Goal: Task Accomplishment & Management: Manage account settings

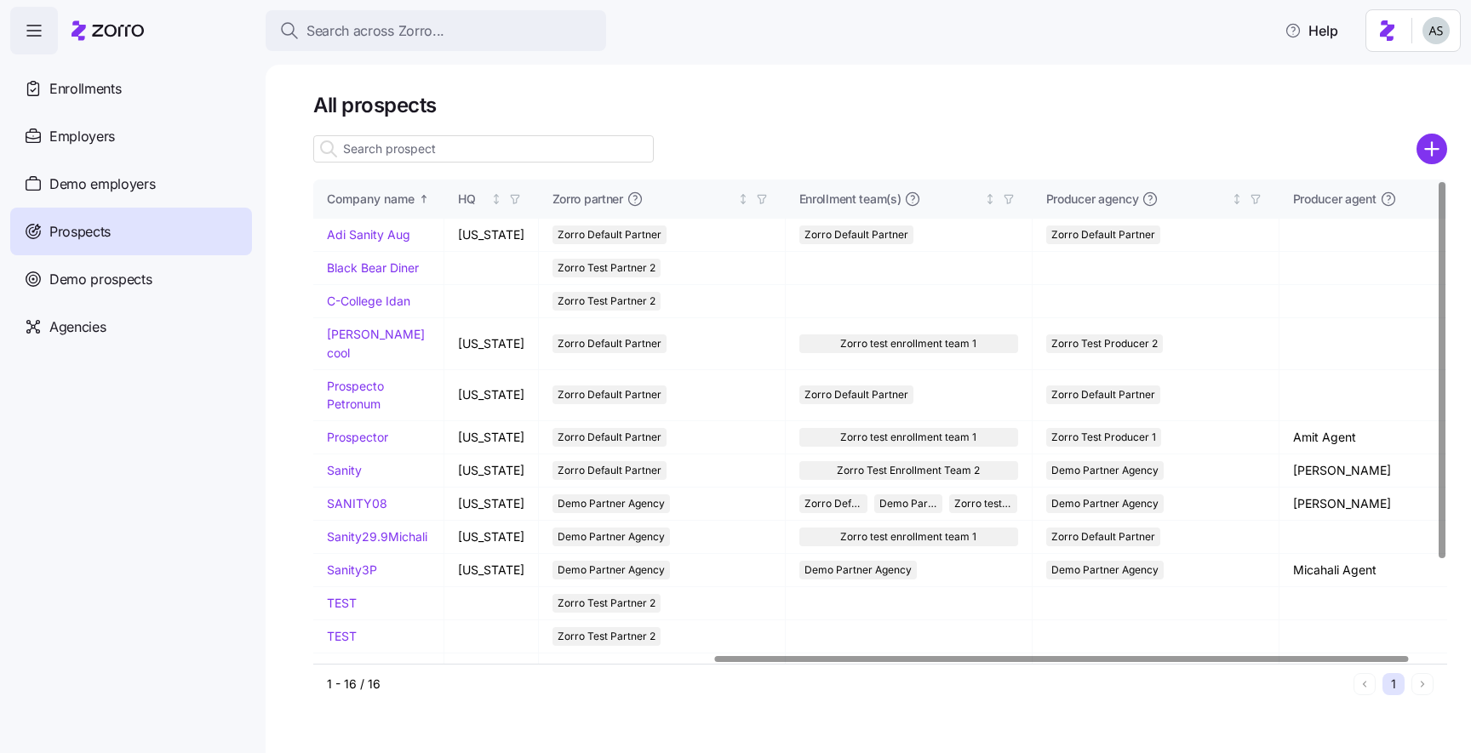
scroll to position [0, 654]
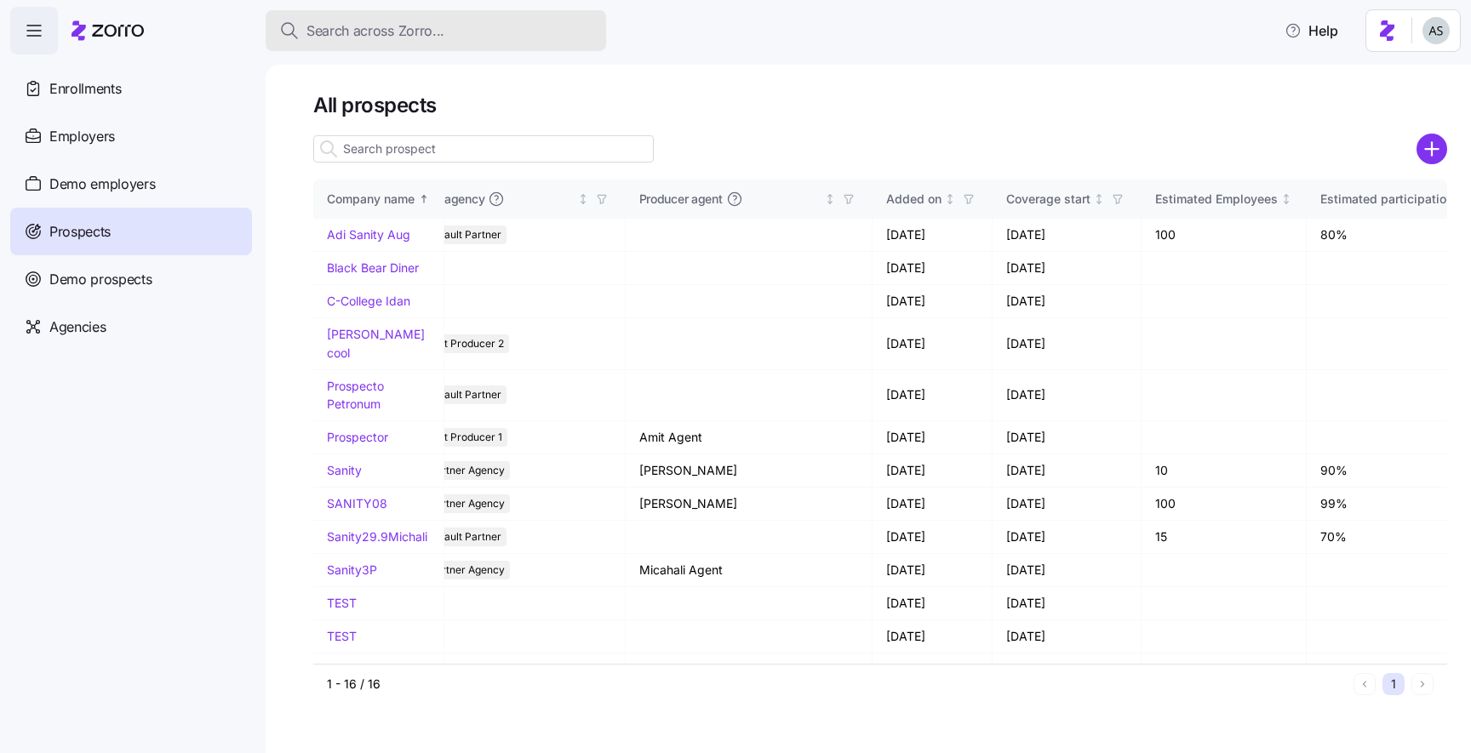
click at [374, 34] on span "Search across Zorro..." at bounding box center [375, 30] width 138 height 21
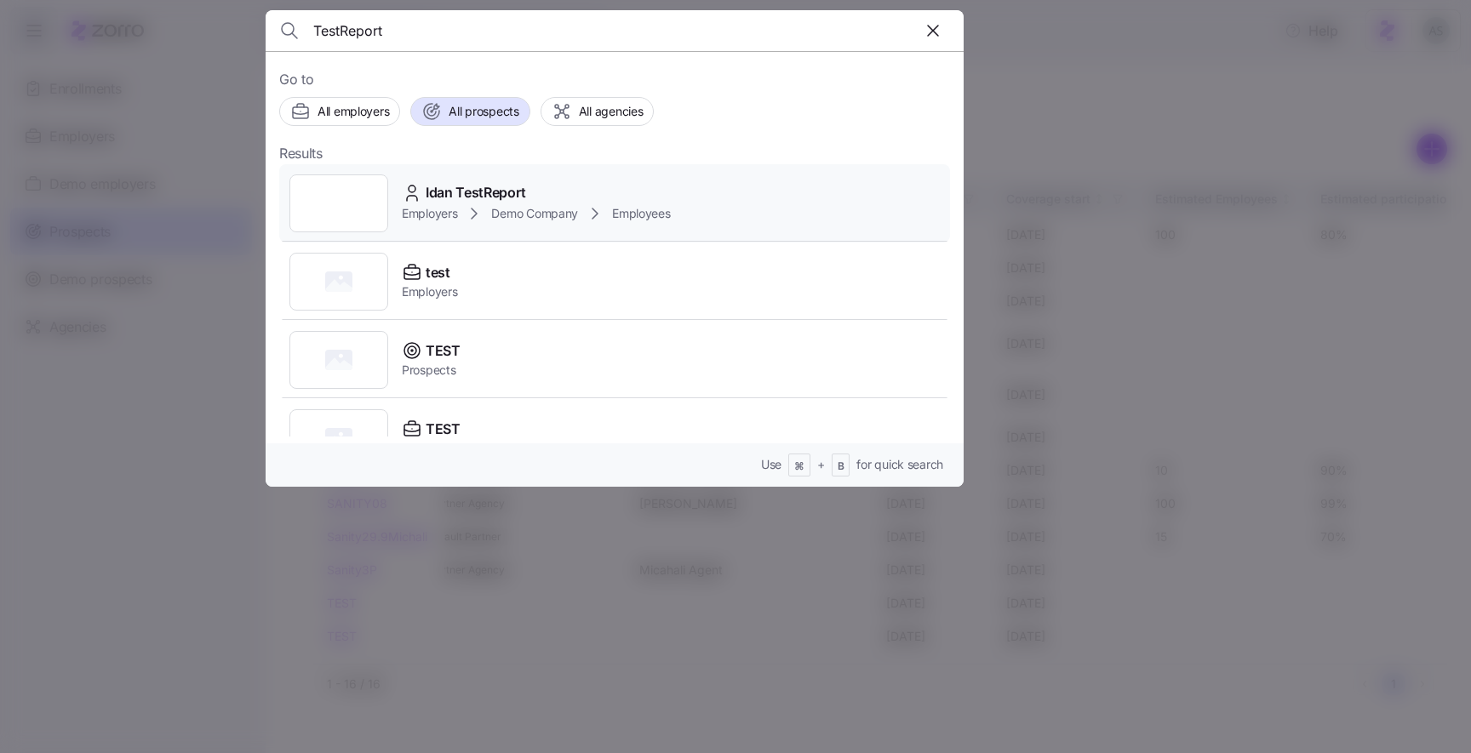
type input "TestReport"
click at [332, 184] on div at bounding box center [338, 203] width 99 height 58
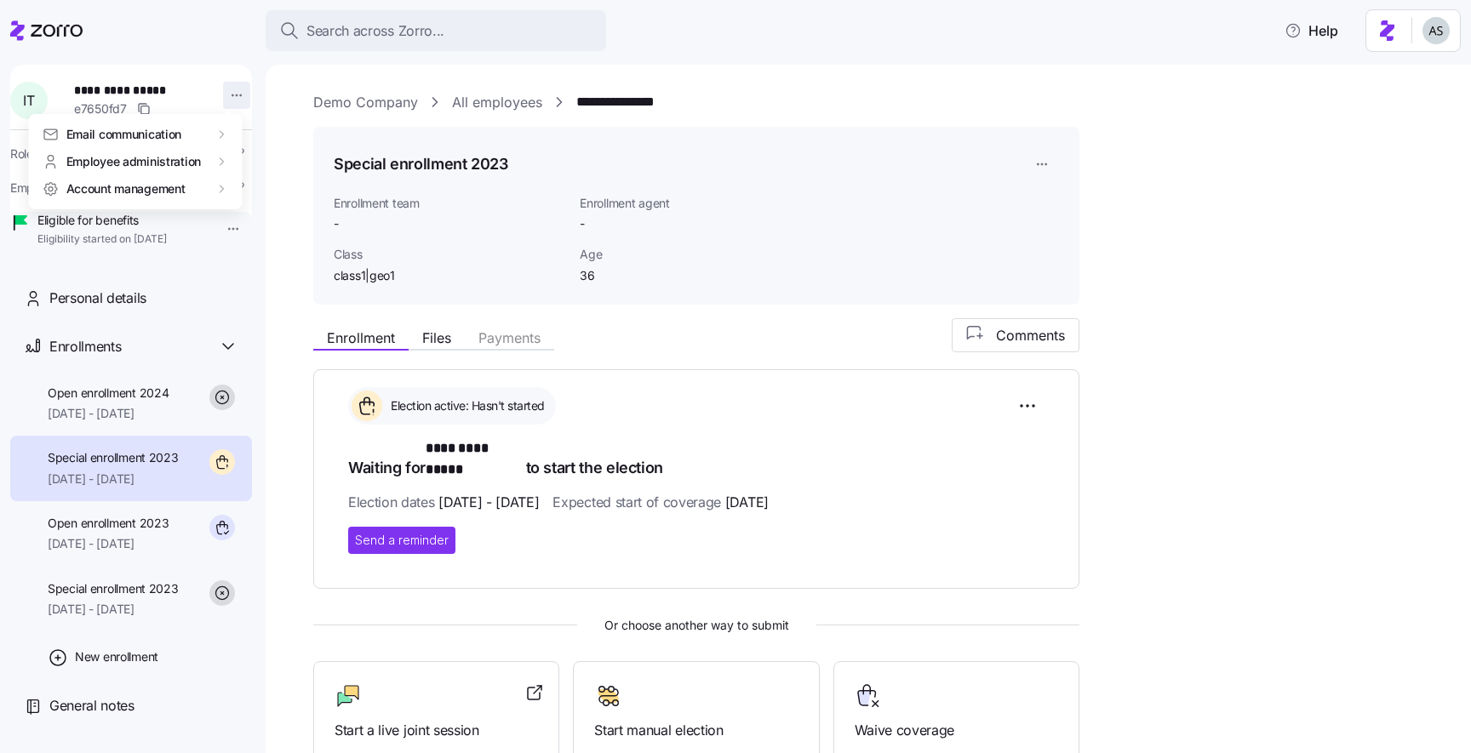
click at [221, 98] on html "**********" at bounding box center [735, 371] width 1471 height 743
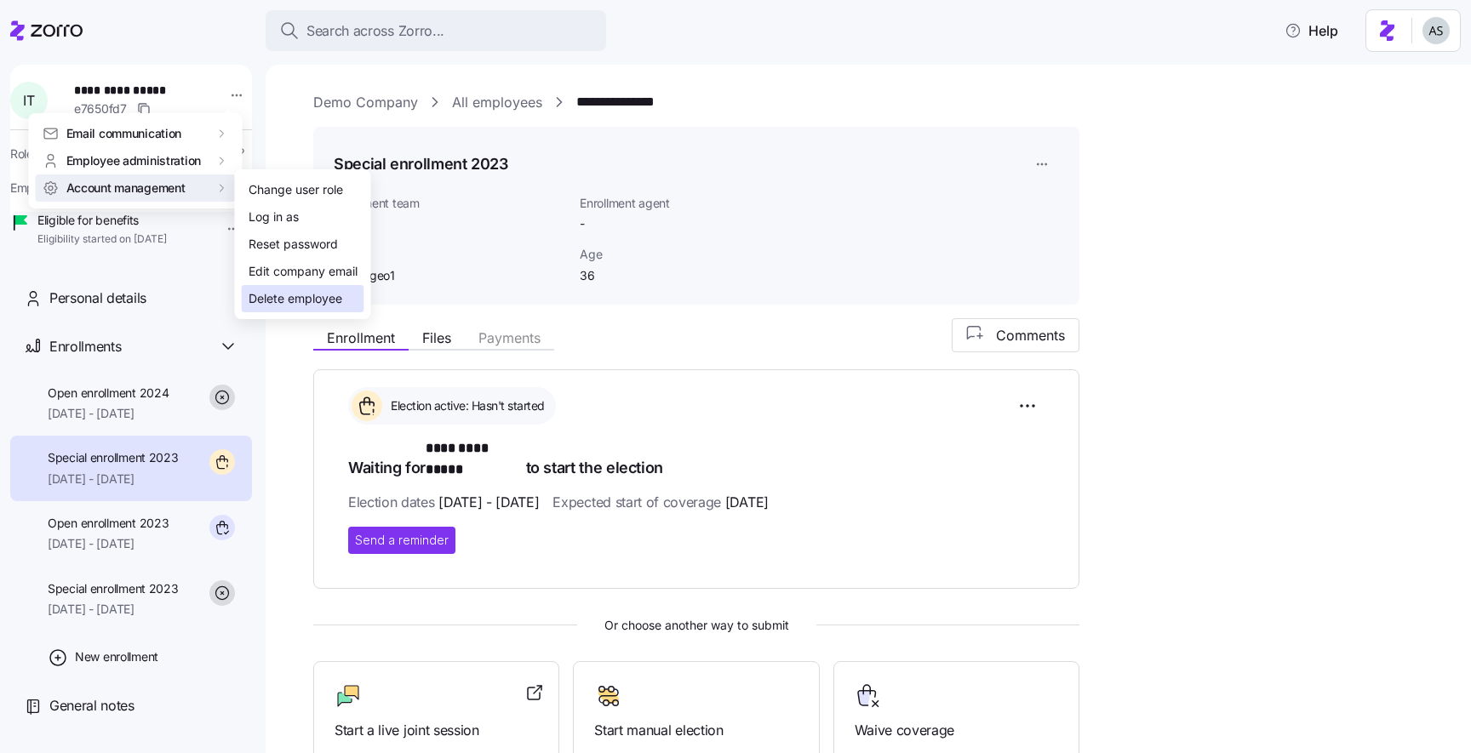
click at [283, 297] on div "Delete employee" at bounding box center [296, 298] width 94 height 19
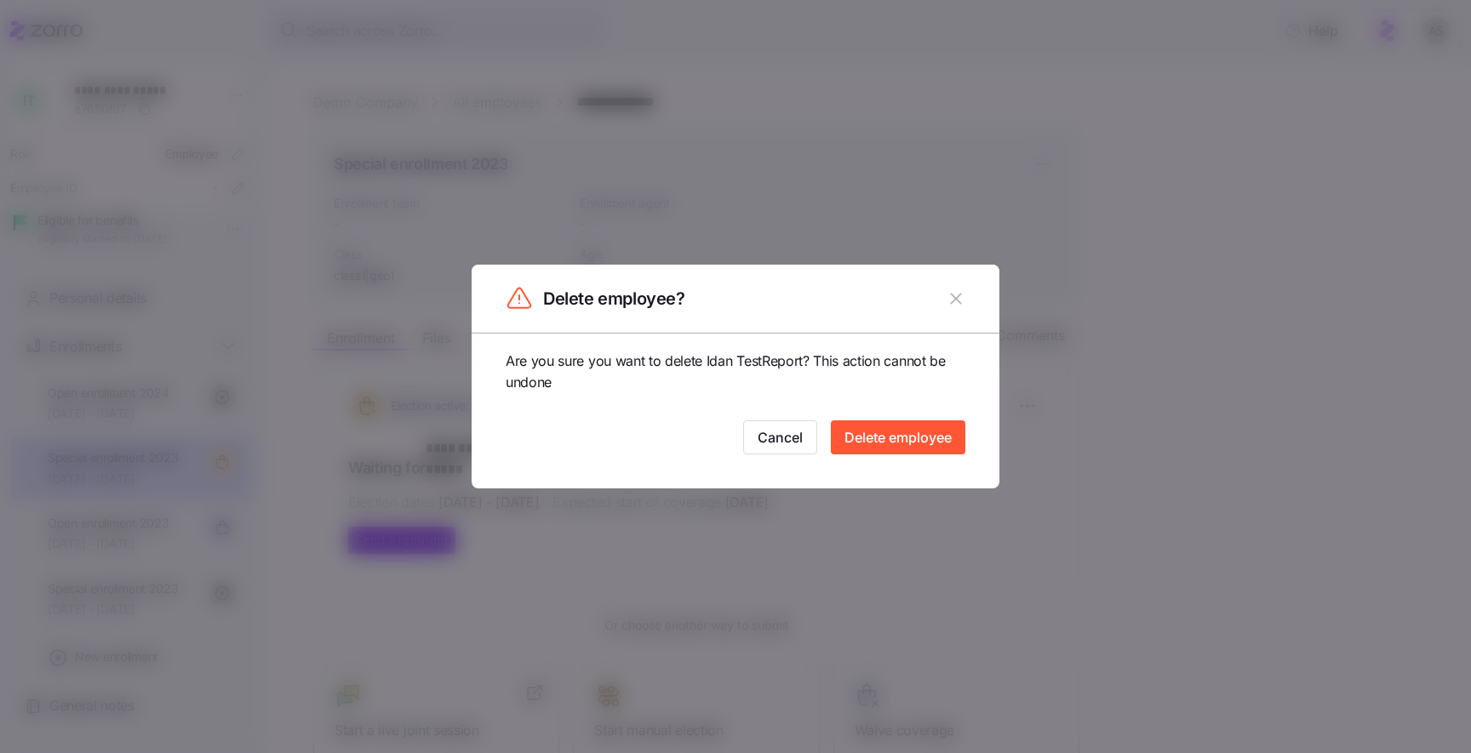
drag, startPoint x: 888, startPoint y: 430, endPoint x: 889, endPoint y: 329, distance: 100.4
click at [889, 343] on div "Are you sure you want to delete Idan TestReport? This action cannot be undone C…" at bounding box center [736, 411] width 528 height 156
click at [889, 325] on header "Delete employee?" at bounding box center [736, 299] width 528 height 68
click at [966, 297] on button "button" at bounding box center [955, 298] width 27 height 27
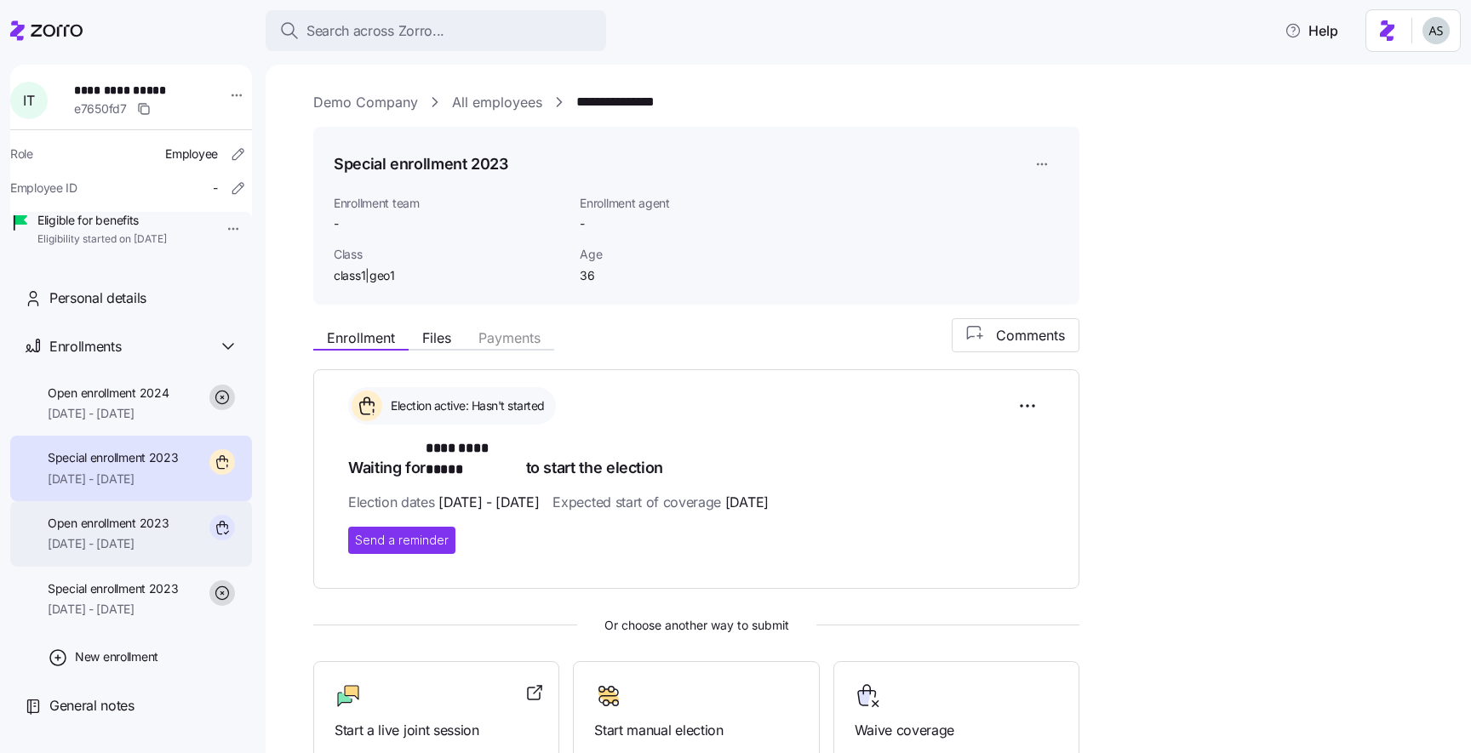
click at [143, 529] on div "Open enrollment 2023 11/01/2023 - 12/01/2023" at bounding box center [131, 534] width 242 height 66
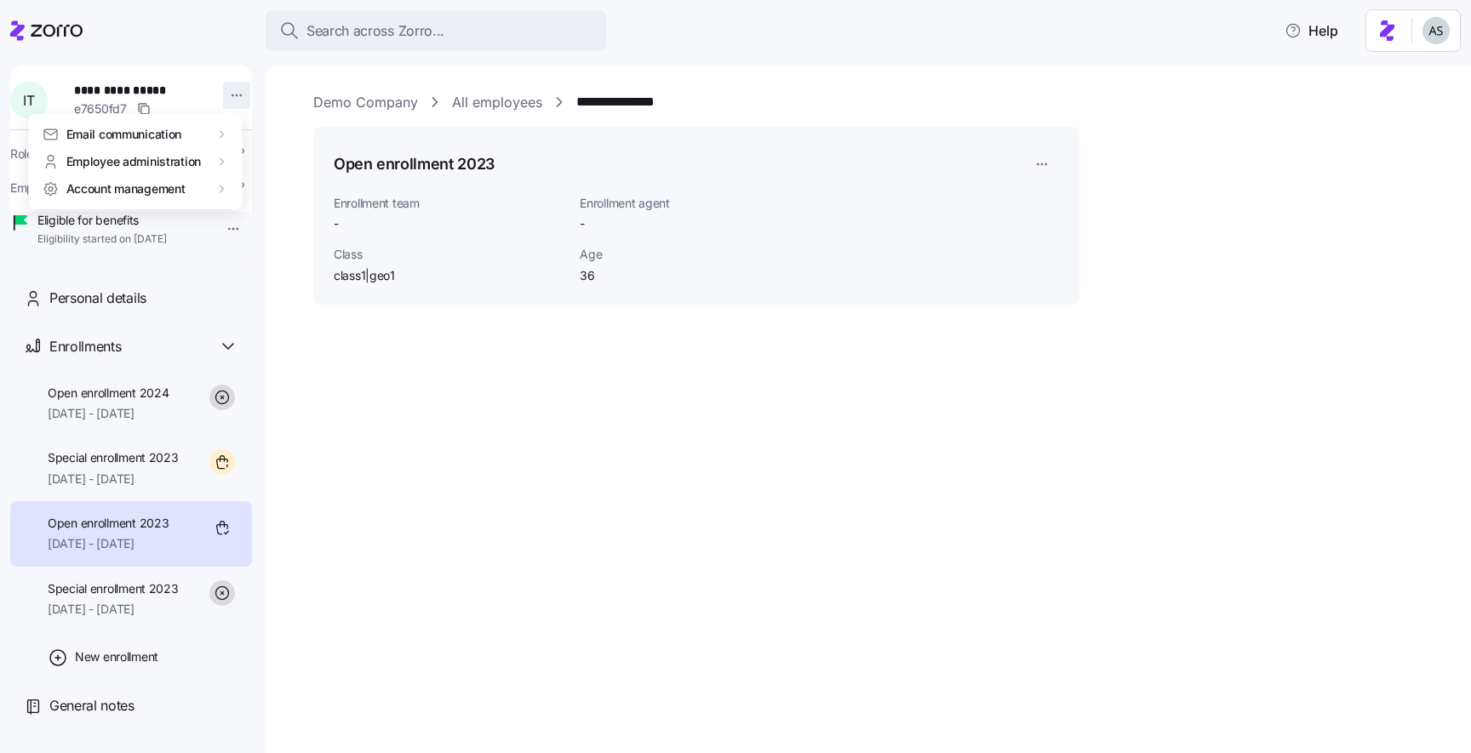
click at [232, 89] on html "**********" at bounding box center [735, 371] width 1471 height 743
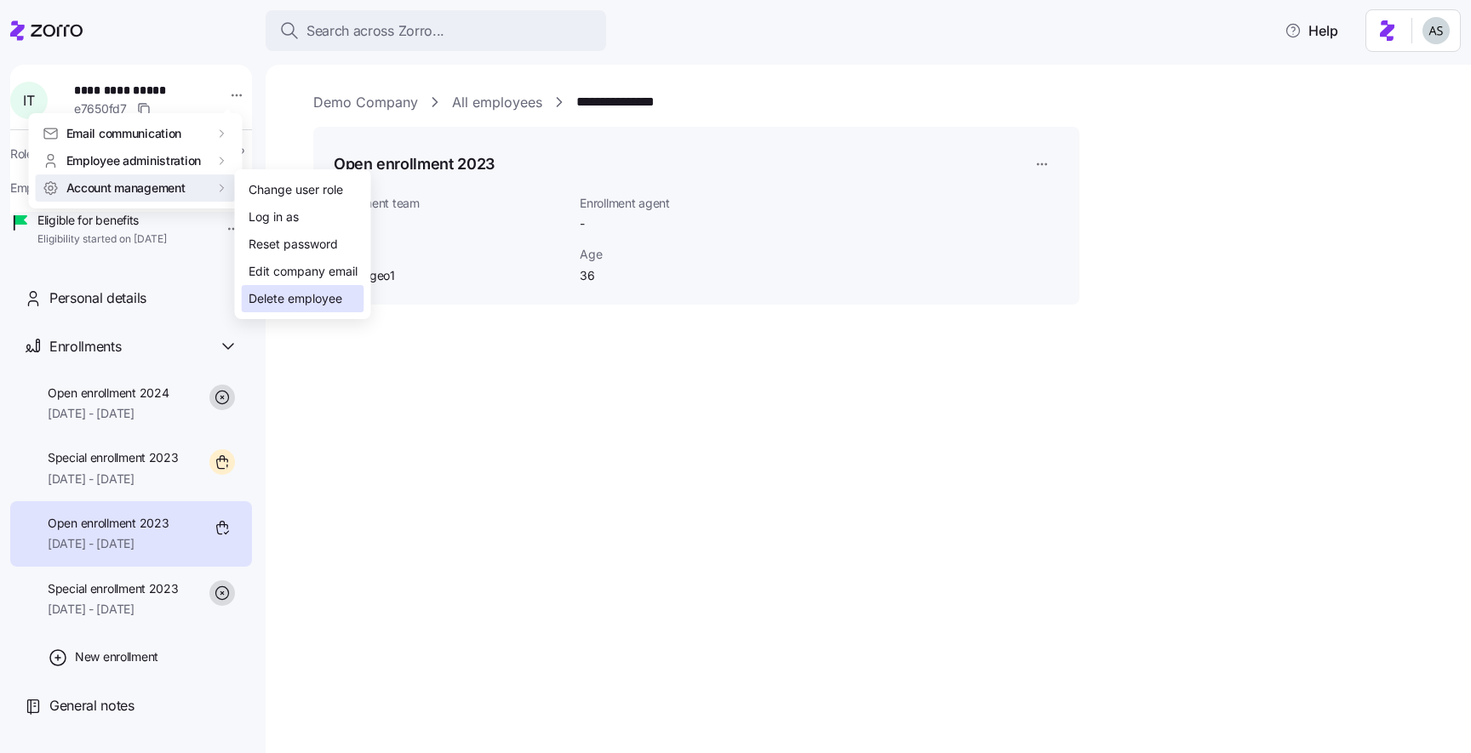
click at [271, 295] on div "Delete employee" at bounding box center [296, 298] width 94 height 19
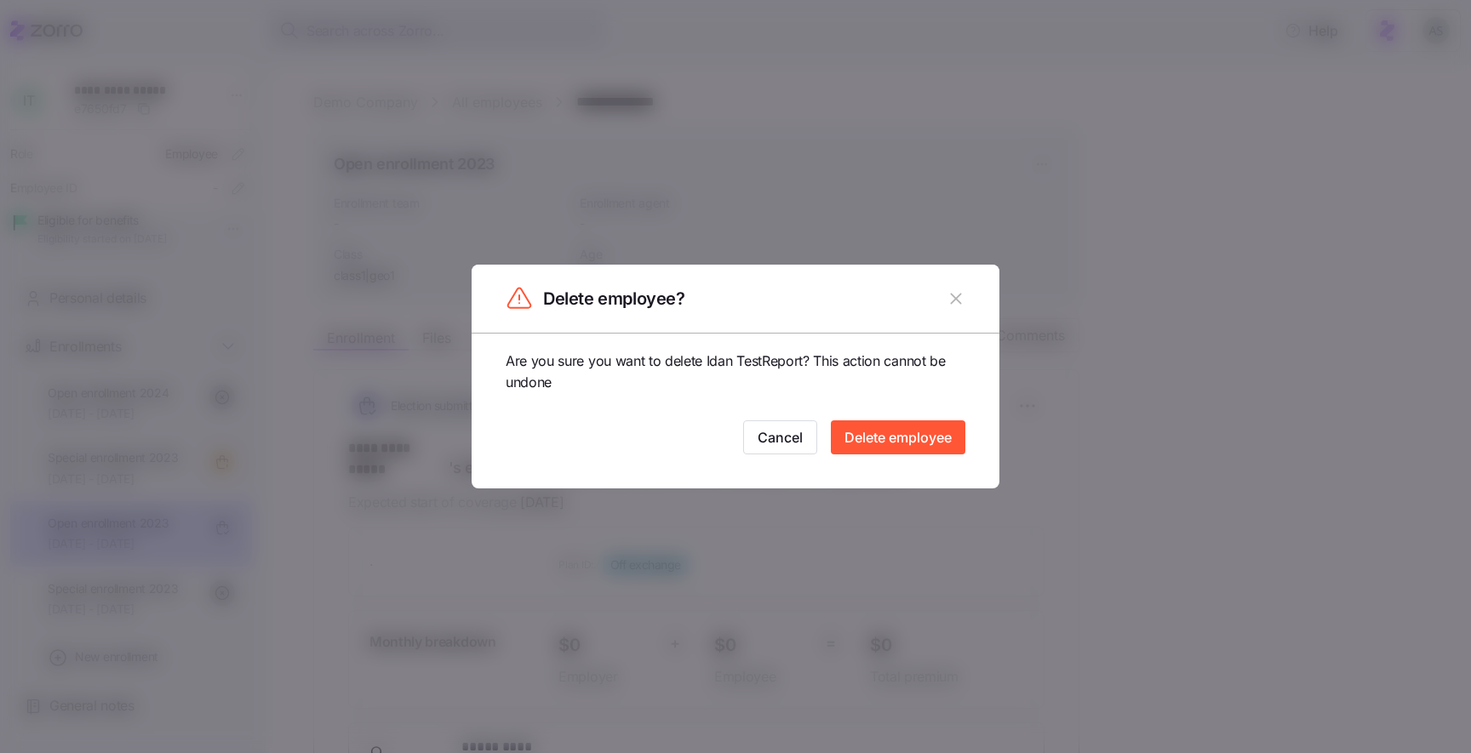
click at [1060, 420] on div at bounding box center [735, 376] width 1471 height 753
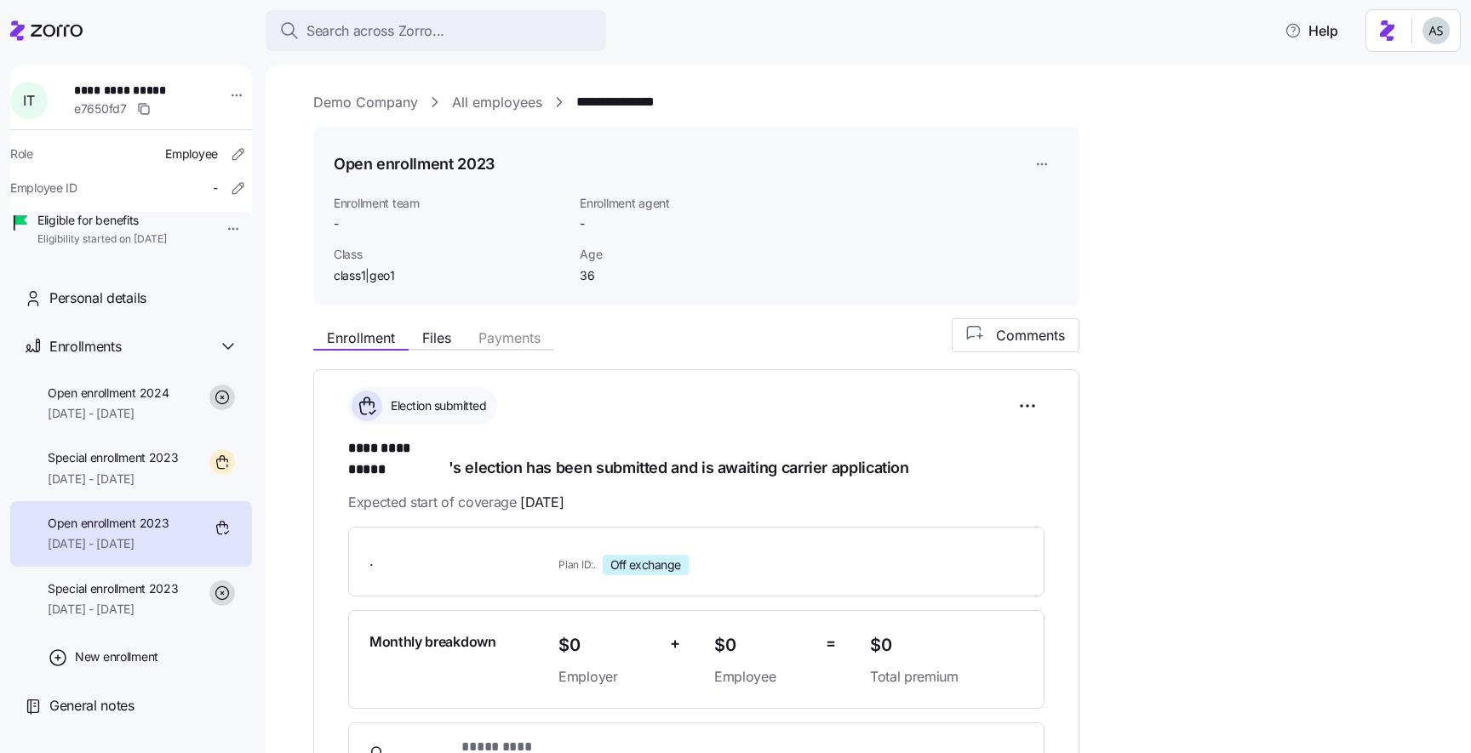
click at [216, 94] on div at bounding box center [237, 100] width 43 height 51
click at [231, 94] on html "**********" at bounding box center [735, 371] width 1471 height 743
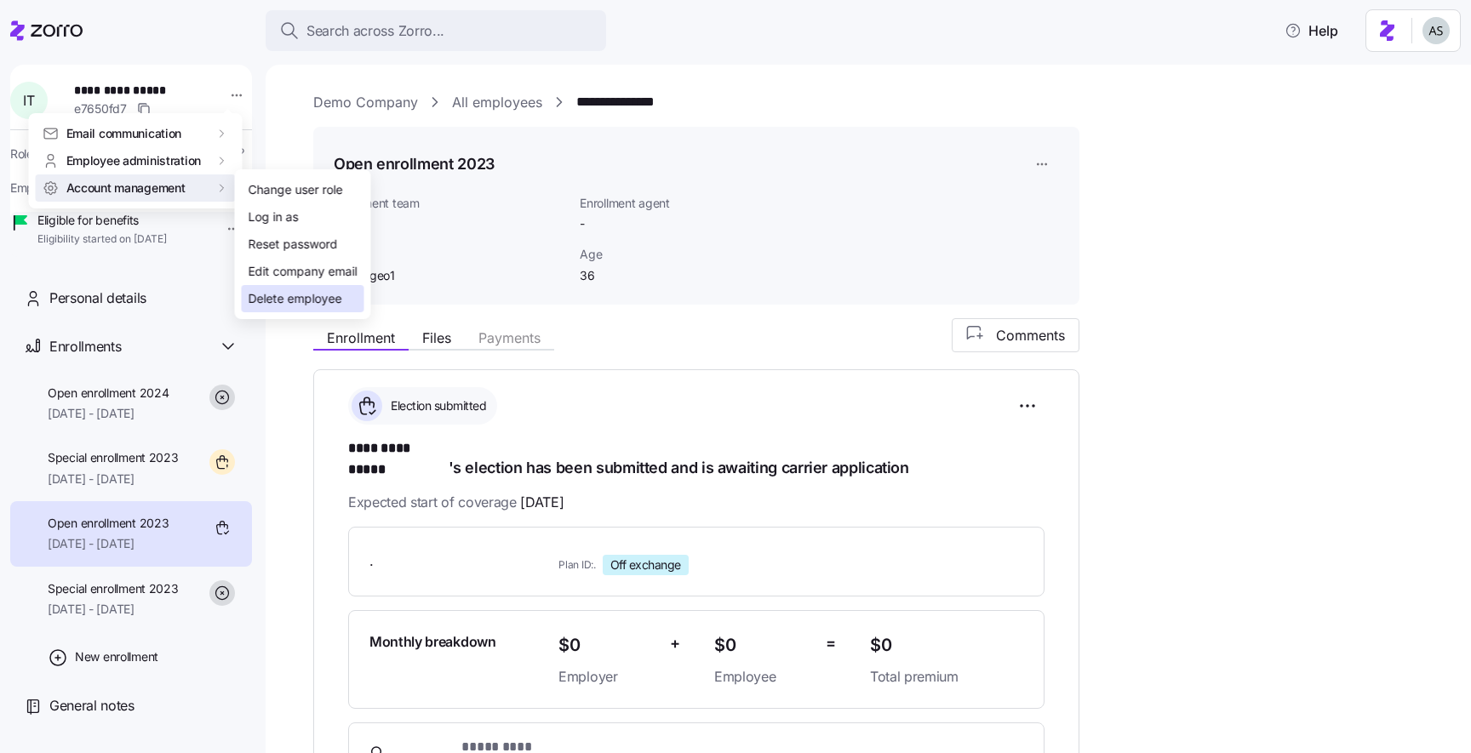
click at [305, 303] on div "Delete employee" at bounding box center [296, 298] width 94 height 19
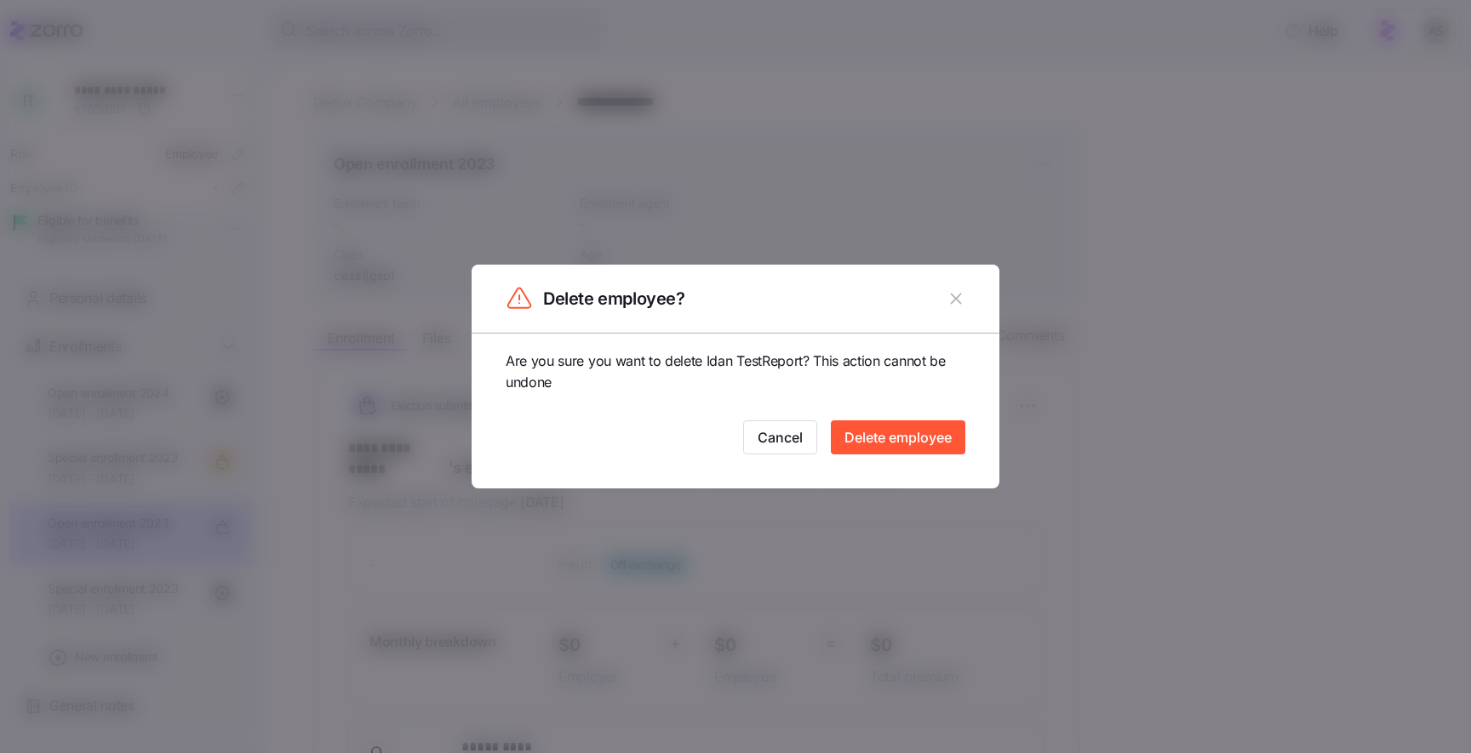
click at [941, 449] on button "Delete employee" at bounding box center [898, 437] width 134 height 34
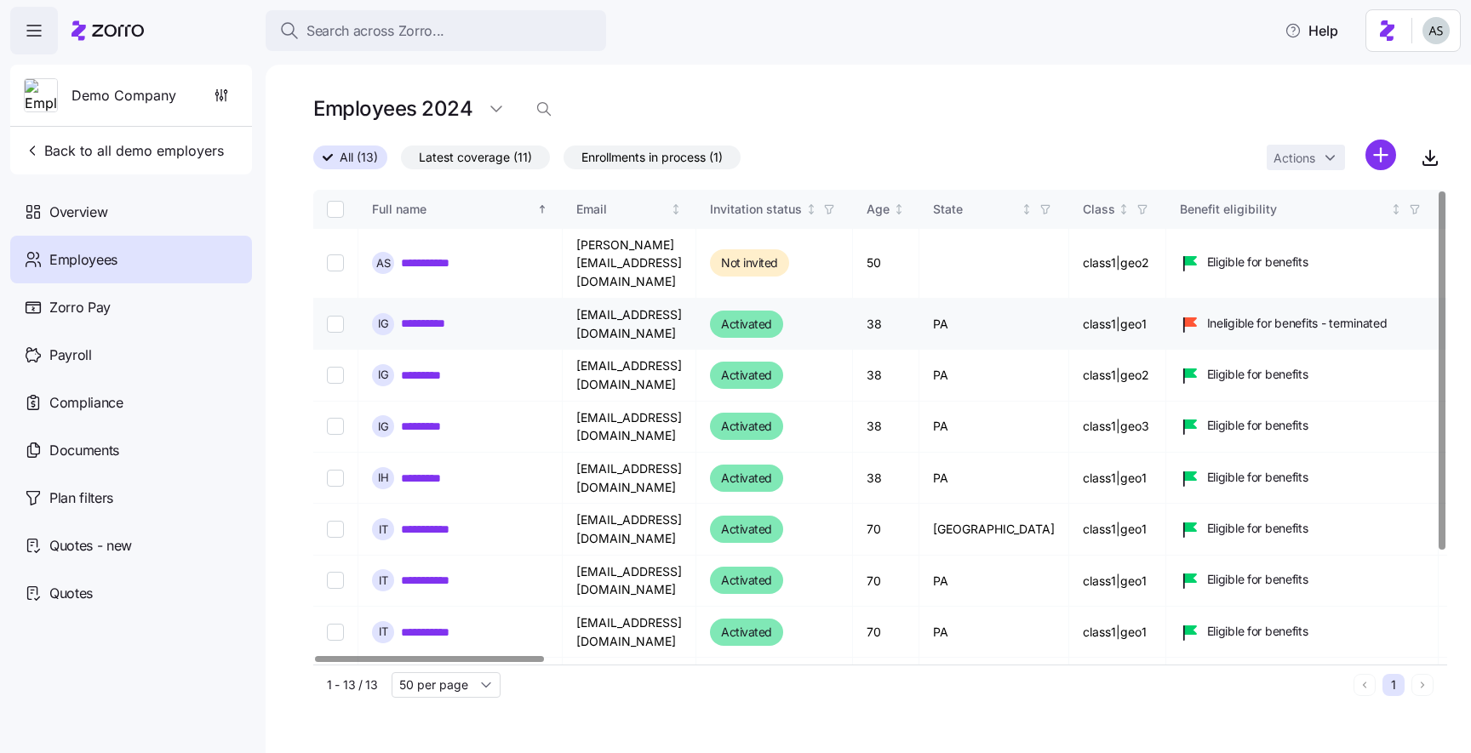
click at [421, 315] on link "**********" at bounding box center [432, 323] width 62 height 17
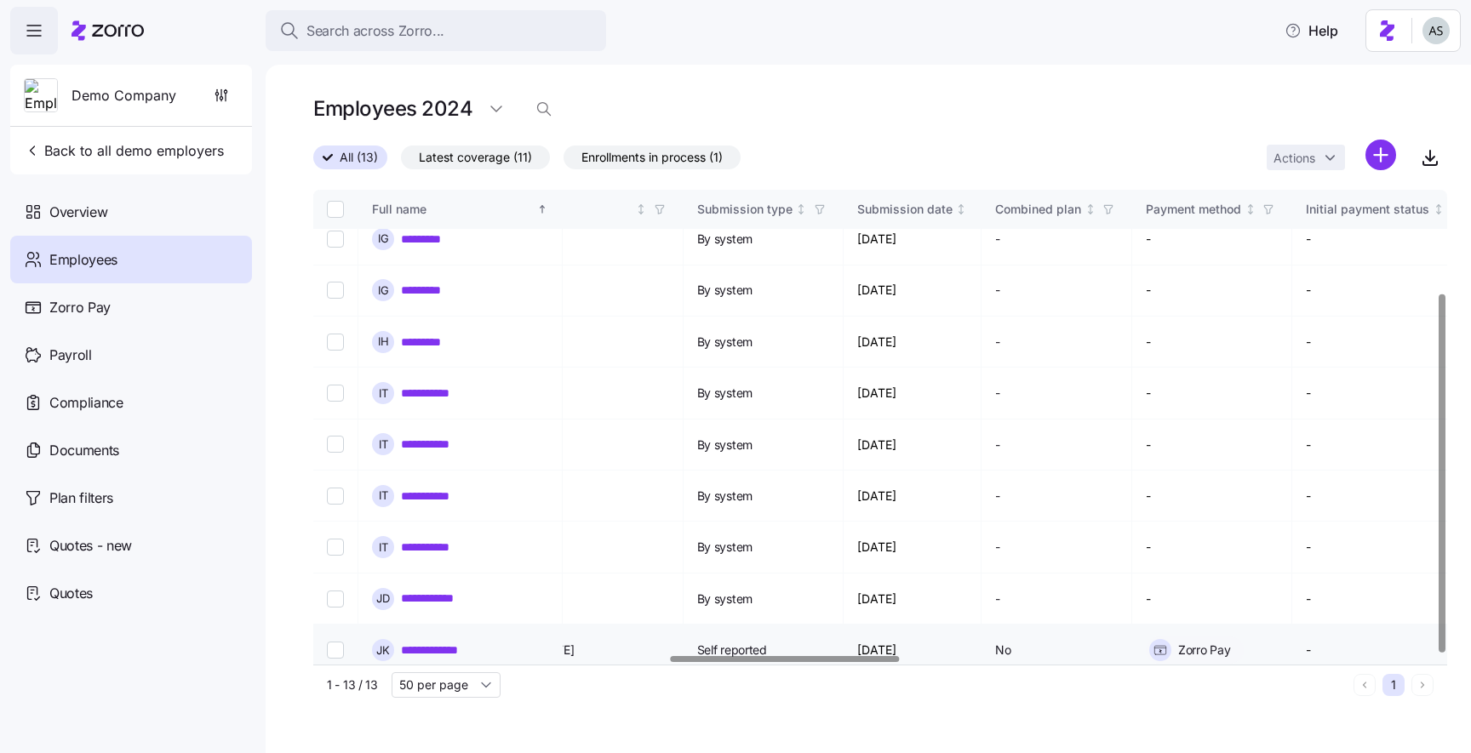
scroll to position [136, 1880]
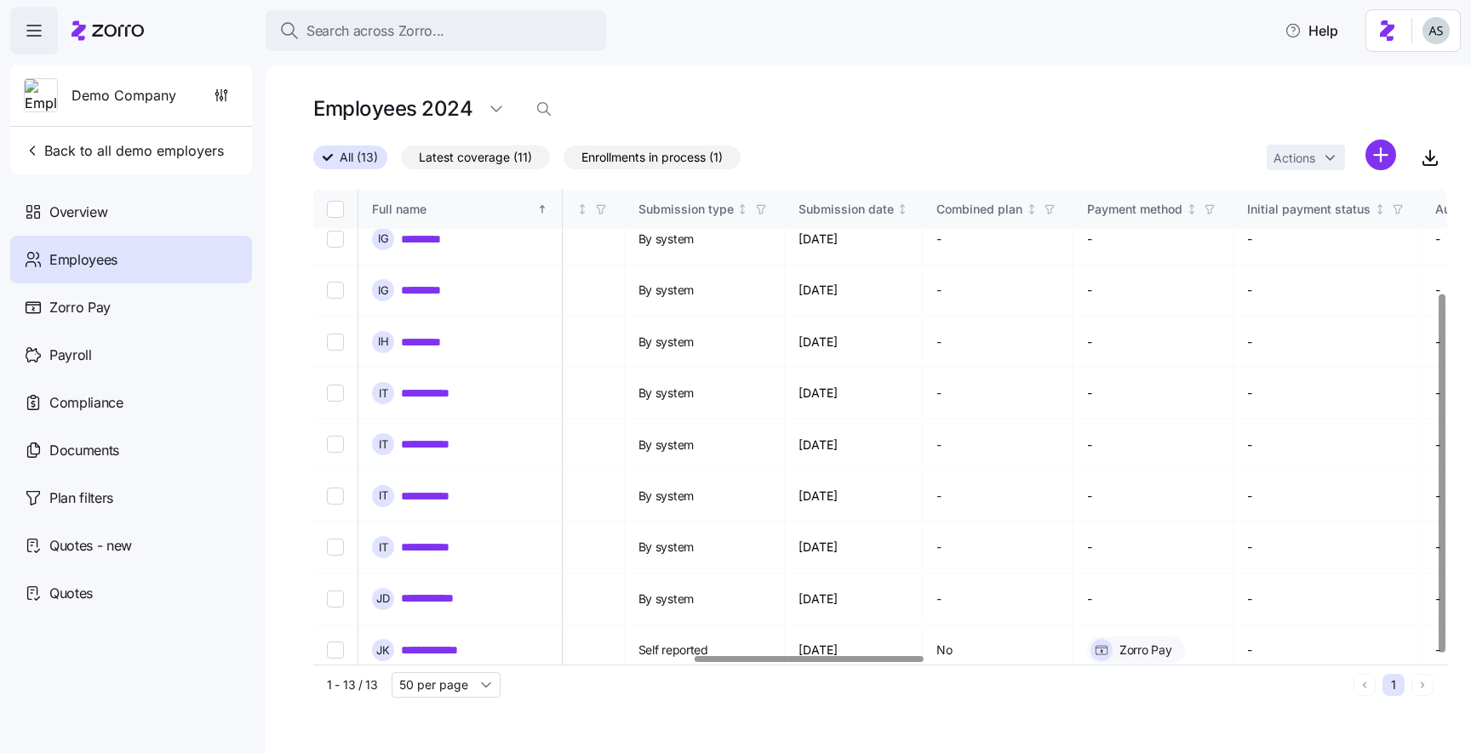
click at [1194, 49] on div "Search across Zorro... Help" at bounding box center [735, 31] width 1450 height 48
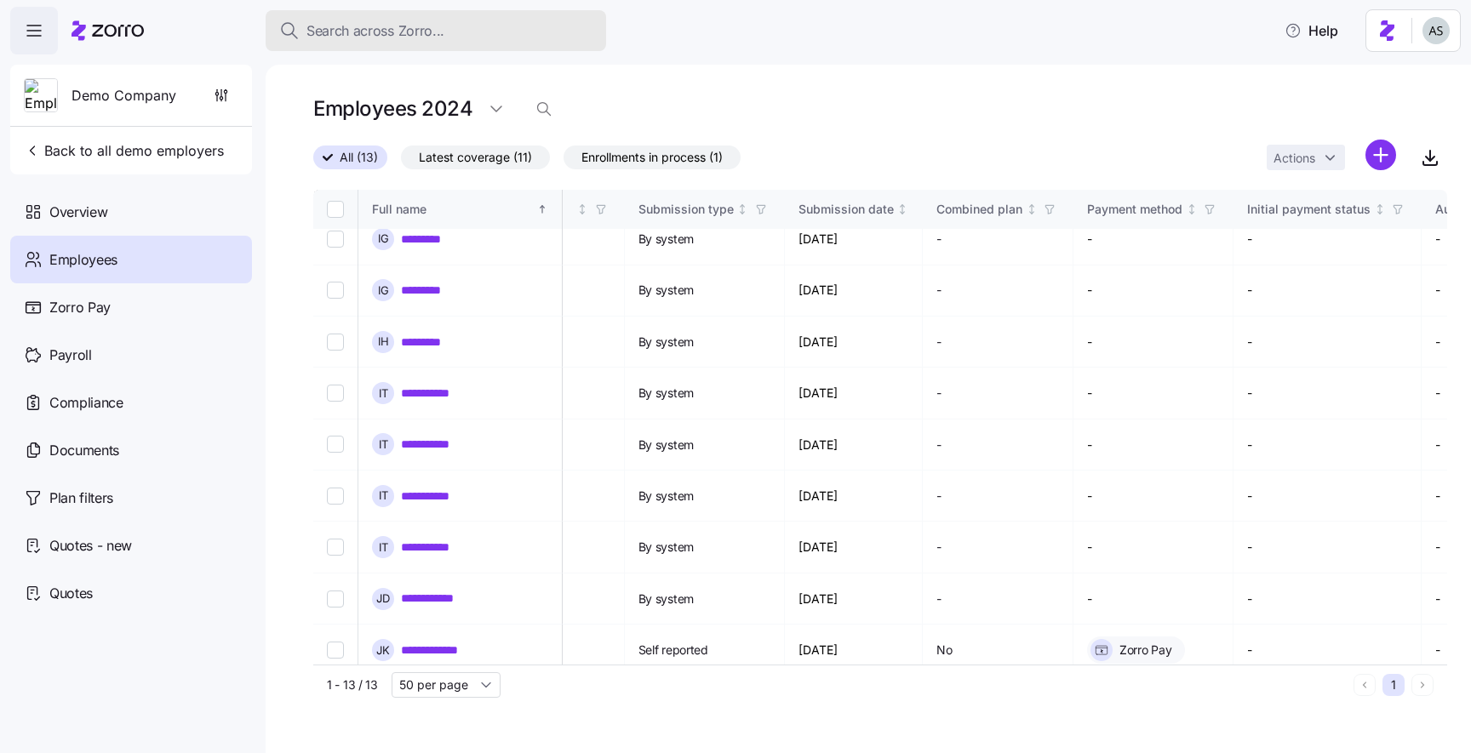
click at [380, 31] on span "Search across Zorro..." at bounding box center [375, 30] width 138 height 21
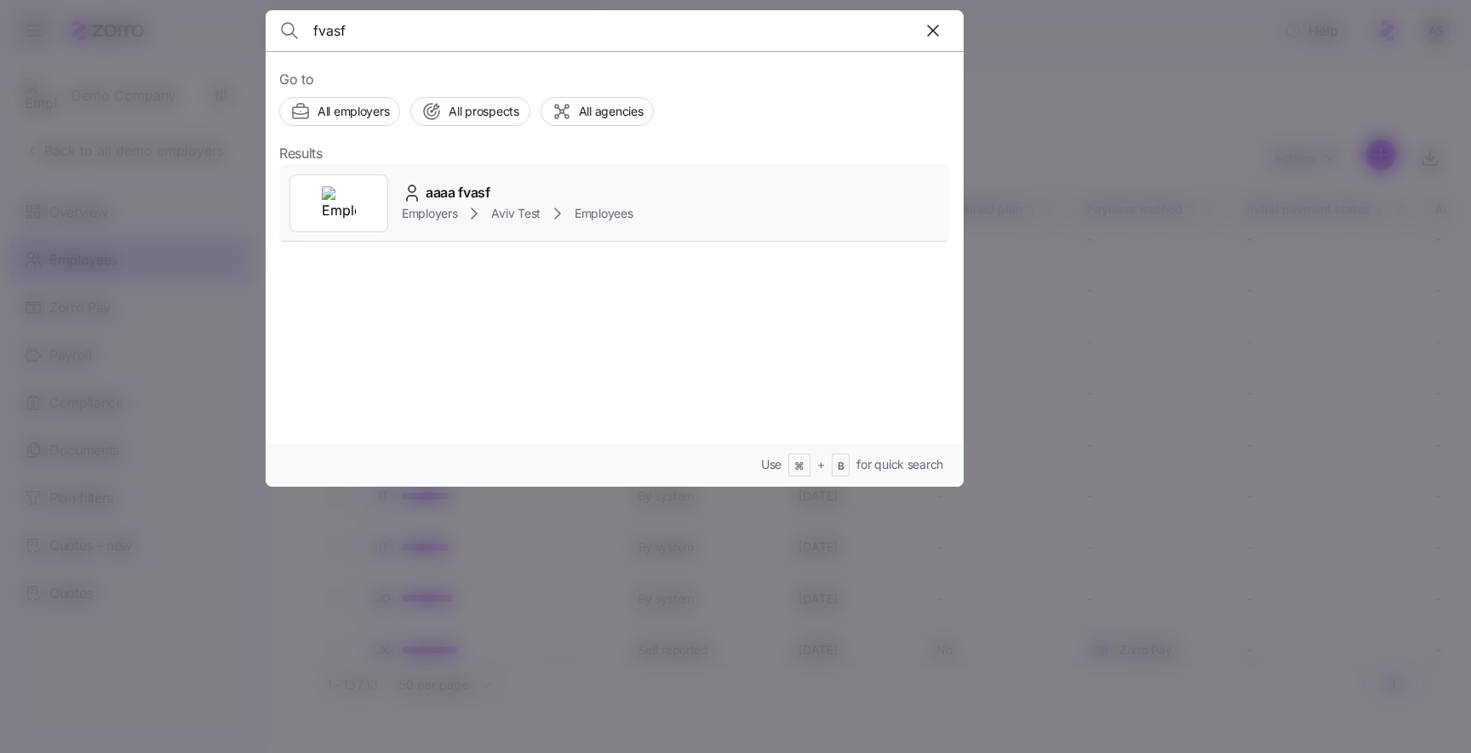
type input "fvasf"
click at [460, 191] on span "aaaa fvasf" at bounding box center [458, 192] width 65 height 21
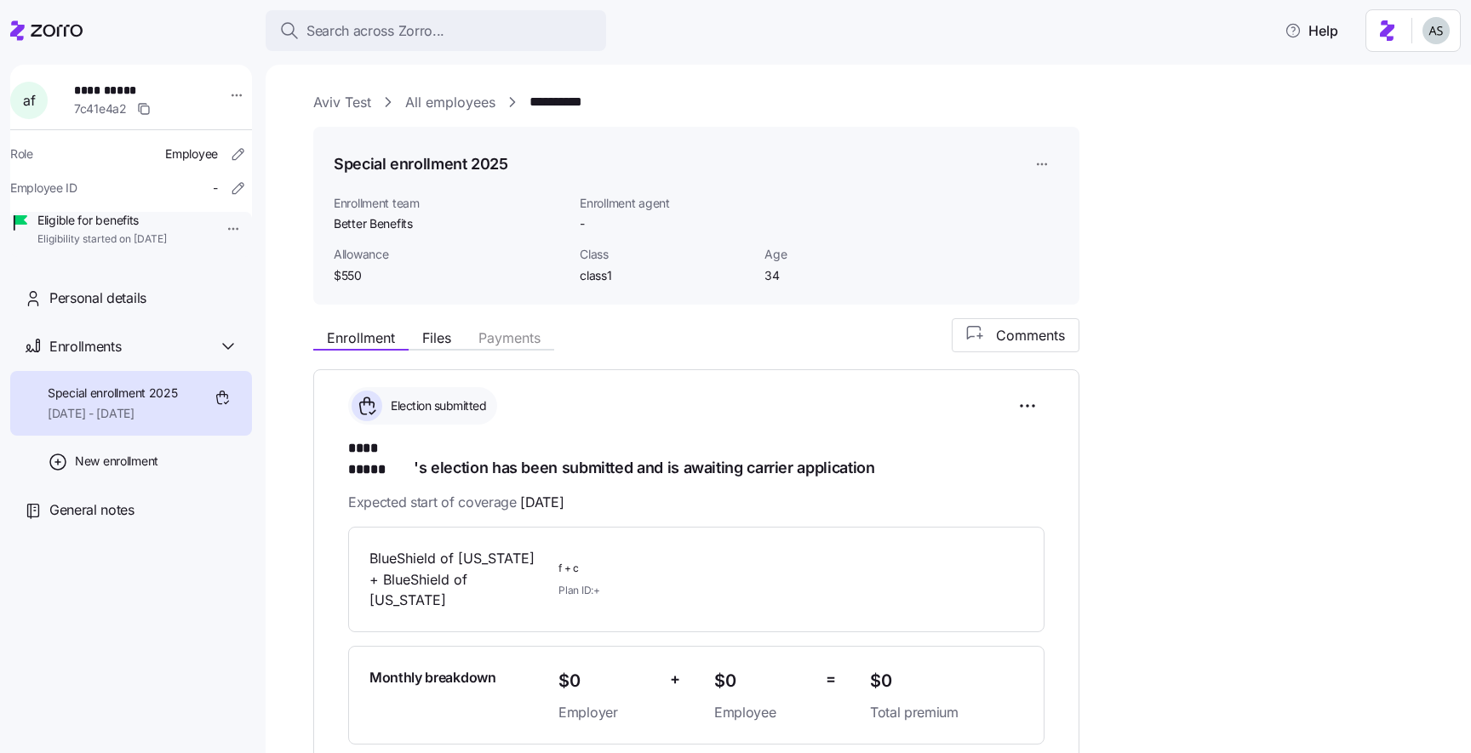
click at [476, 108] on link "All employees" at bounding box center [450, 102] width 90 height 21
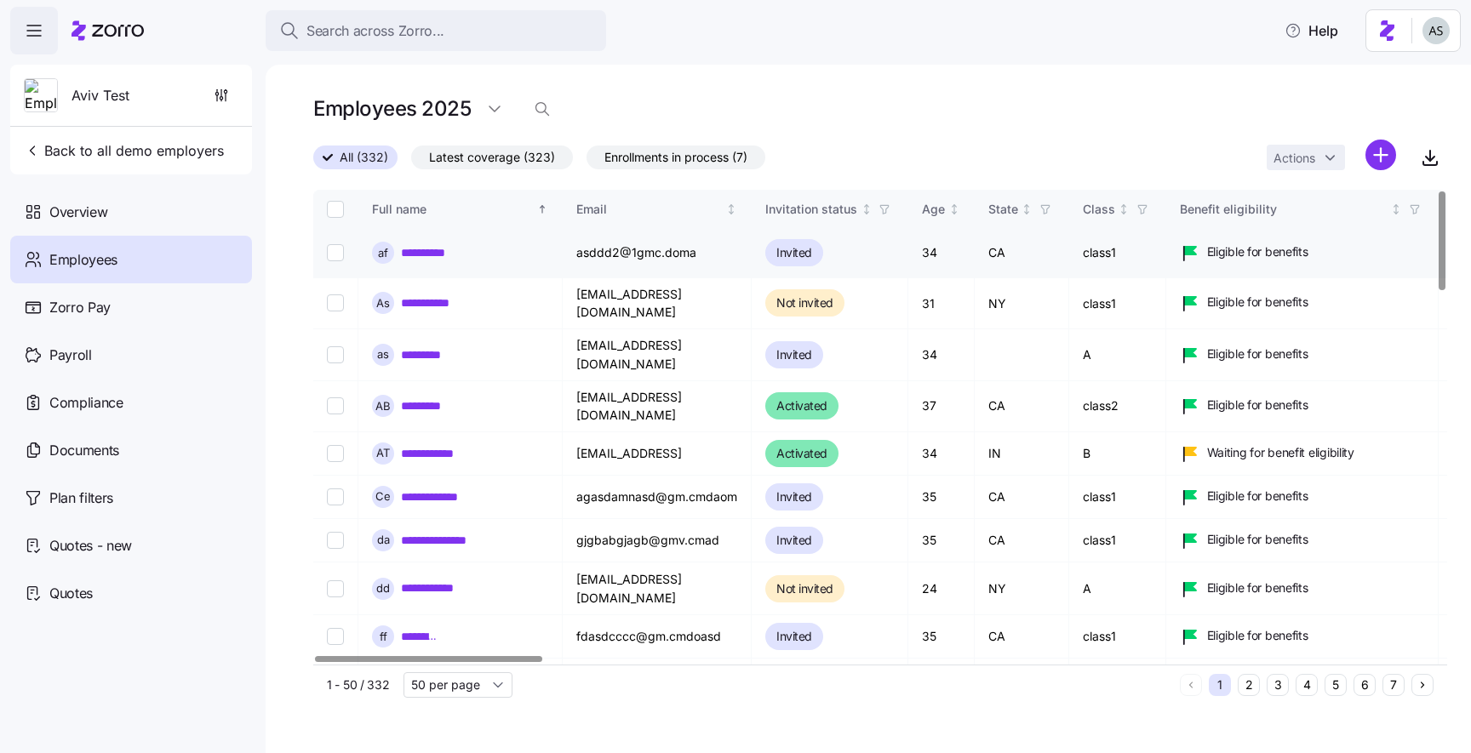
click at [335, 250] on input "Select record 1" at bounding box center [335, 252] width 17 height 17
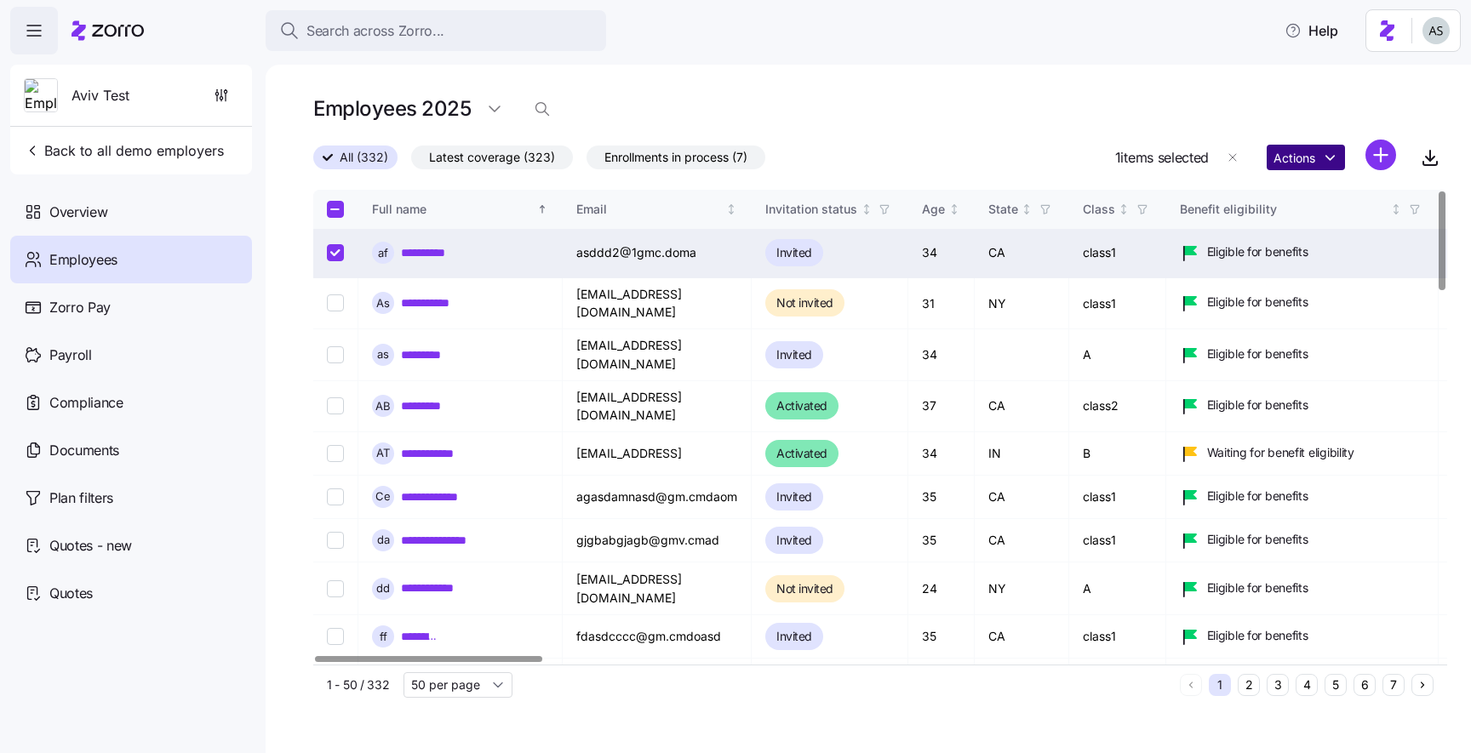
click at [1307, 148] on html "**********" at bounding box center [735, 371] width 1471 height 743
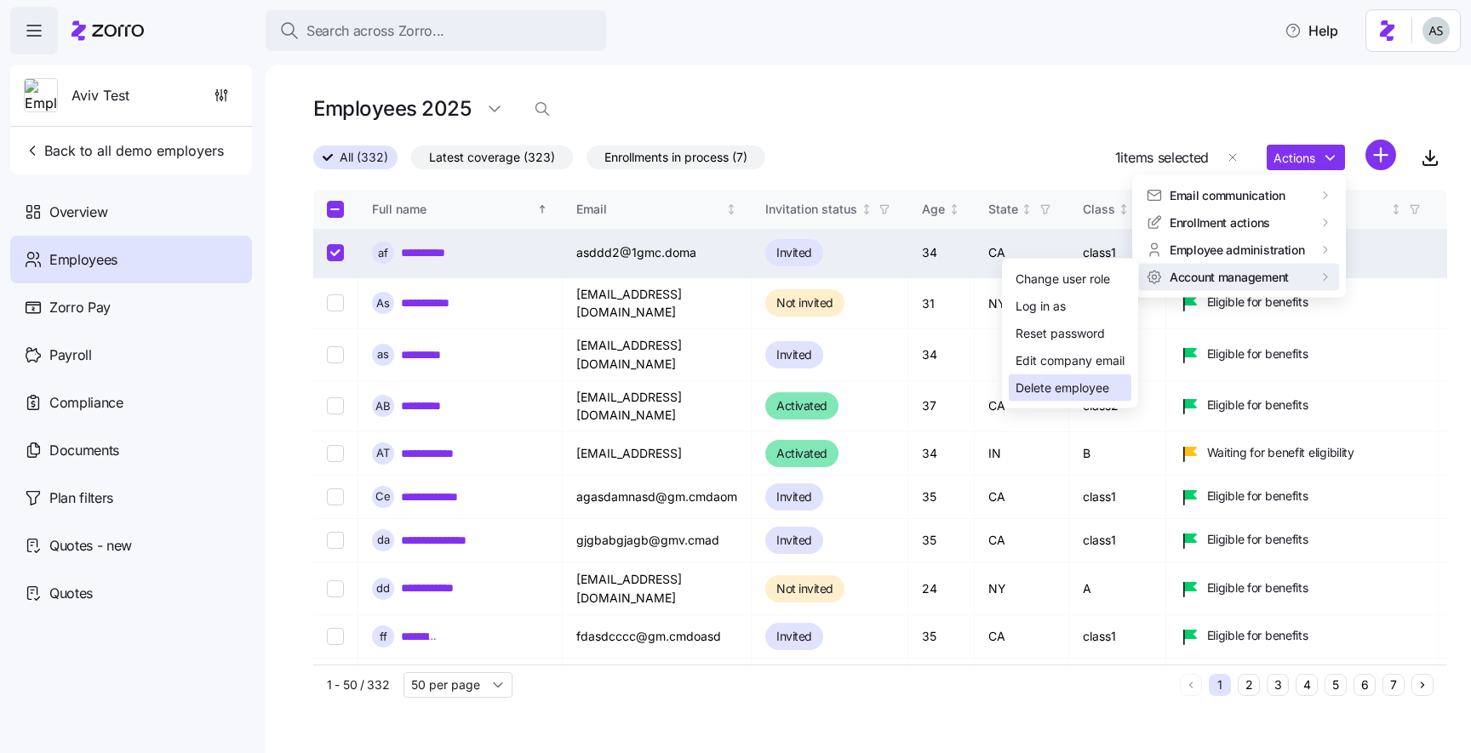
click at [1063, 391] on div "Delete employee" at bounding box center [1062, 388] width 94 height 19
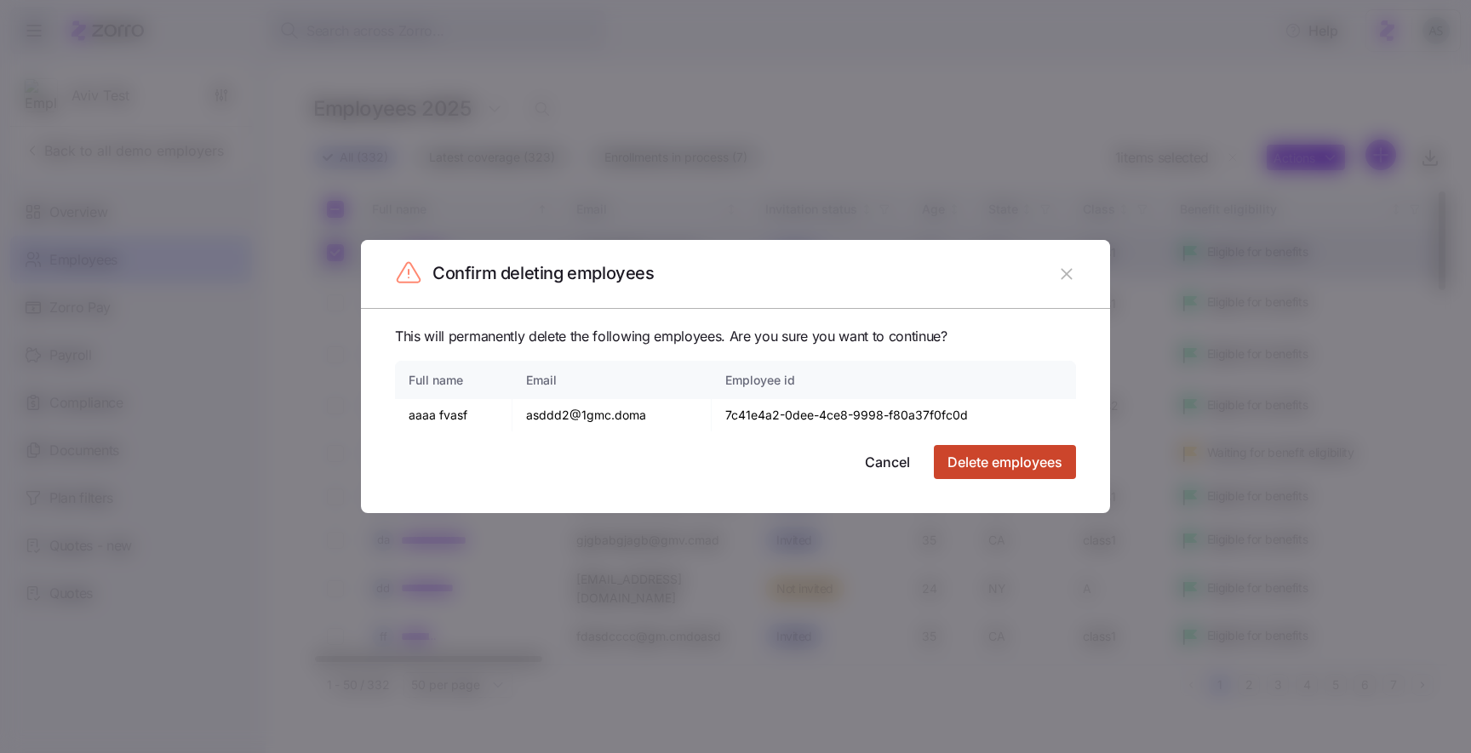
click at [947, 458] on span "Delete employees" at bounding box center [1004, 462] width 115 height 20
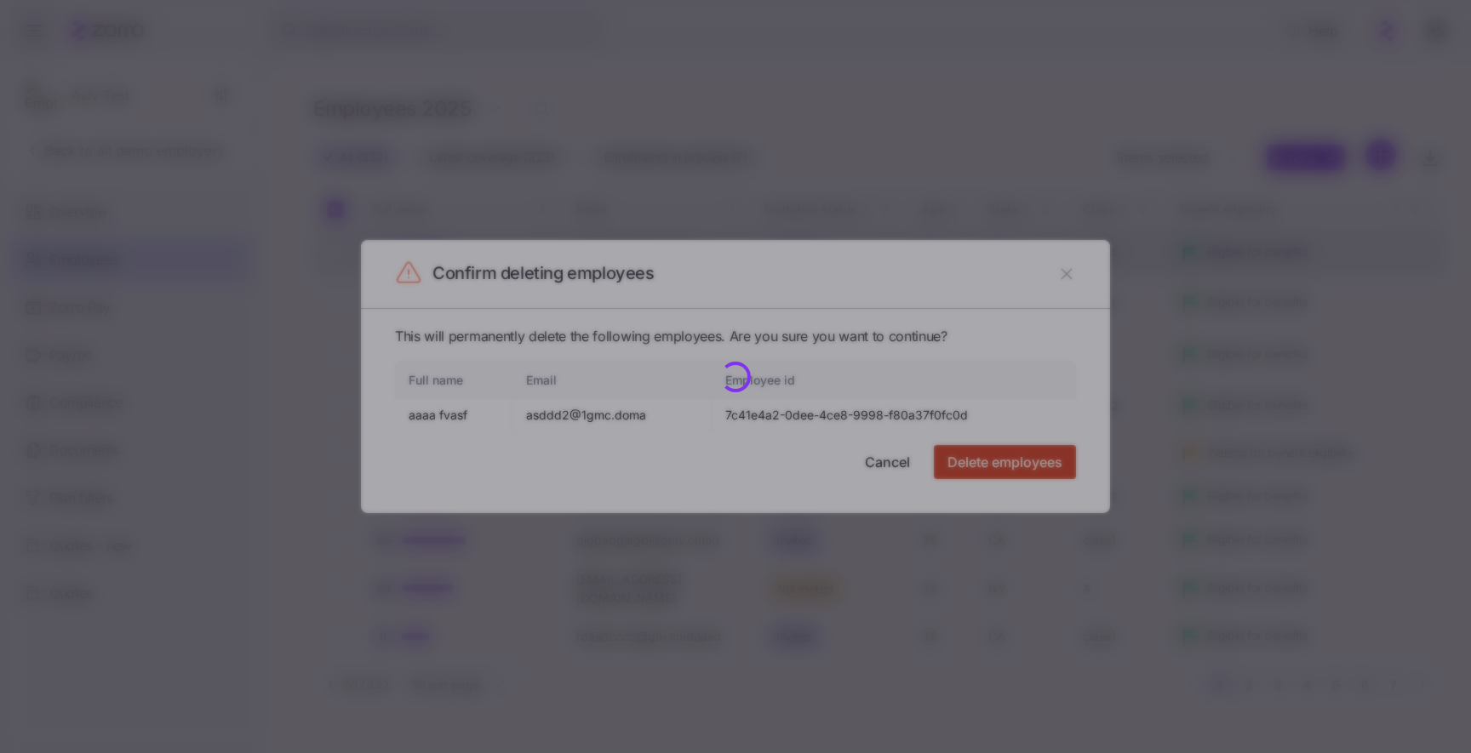
checkbox input "false"
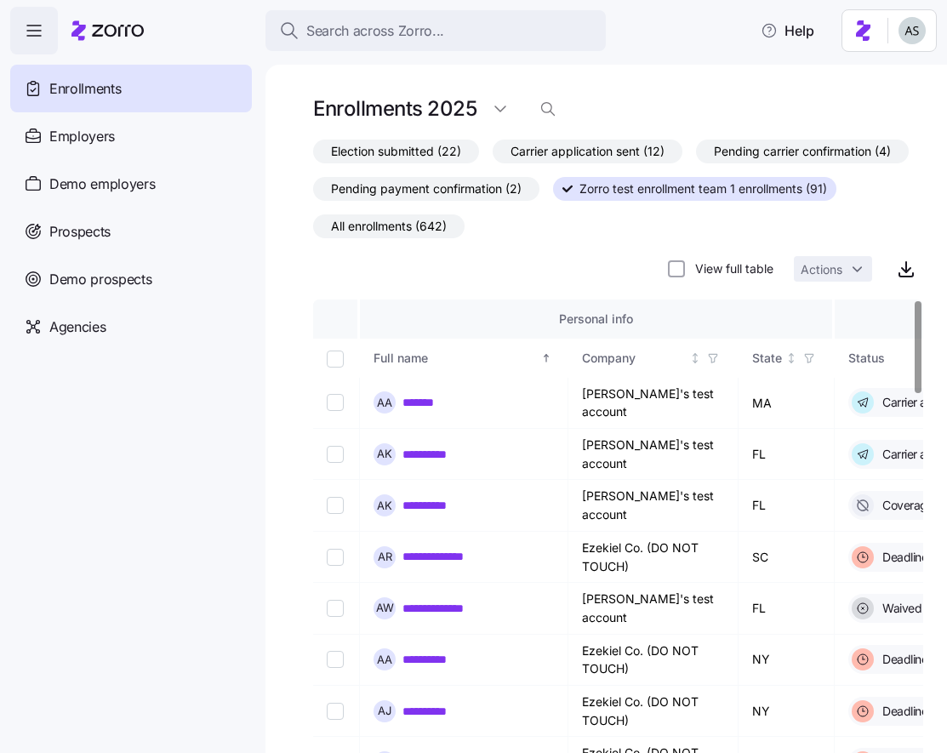
click at [392, 240] on div "Election submitted (22) Carrier application sent (12) Pending carrier confirmat…" at bounding box center [618, 213] width 610 height 146
click at [393, 235] on span "All enrollments (642)" at bounding box center [389, 226] width 116 height 22
click at [313, 231] on input "All enrollments (642)" at bounding box center [313, 231] width 0 height 0
